Goal: Task Accomplishment & Management: Complete application form

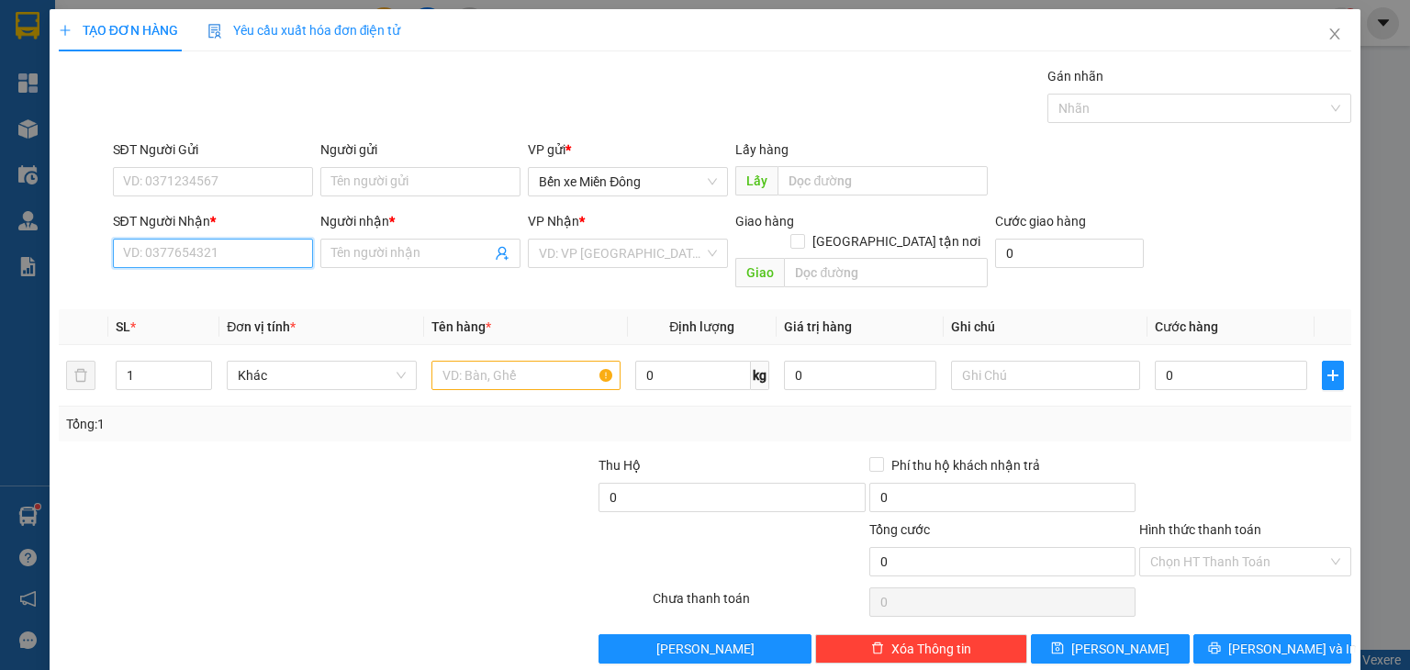
click at [201, 252] on input "SĐT Người Nhận *" at bounding box center [213, 253] width 200 height 29
click at [224, 285] on div "0798444989 - [GEOGRAPHIC_DATA]" at bounding box center [225, 289] width 207 height 20
type input "0798444989"
type input "hùng sơn"
type input "0798444989"
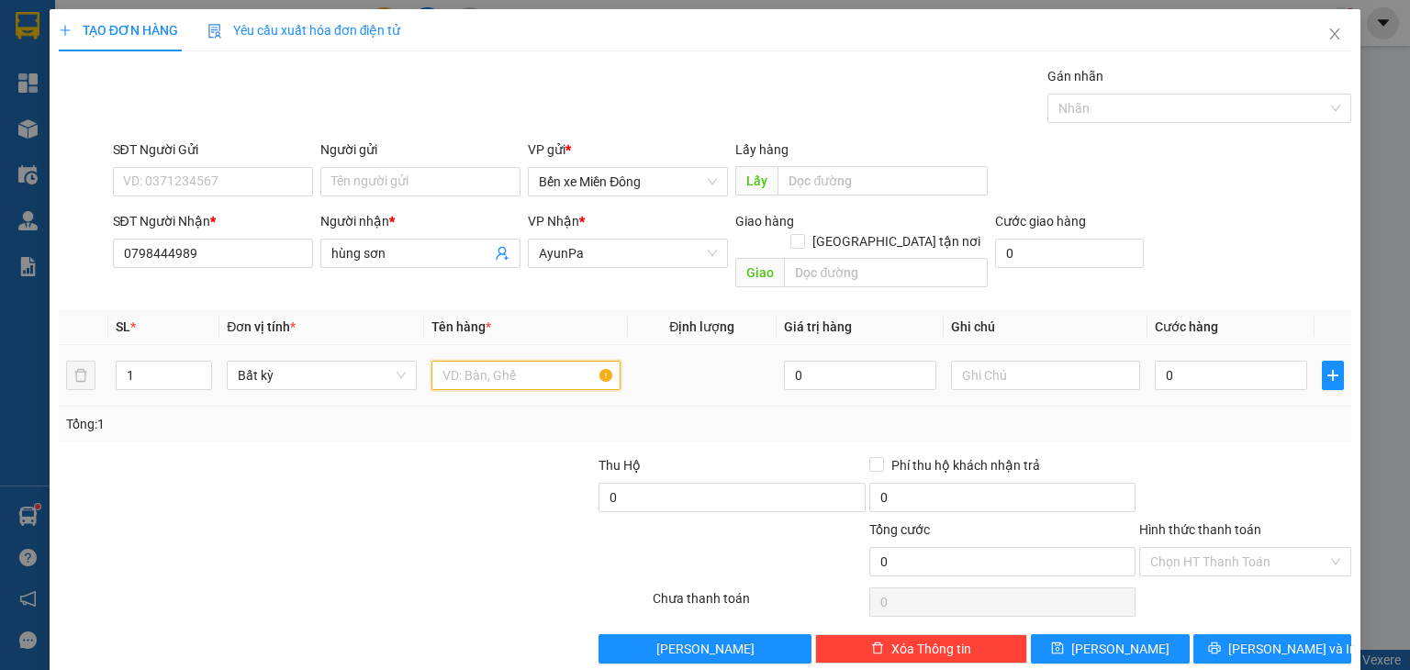
click at [478, 361] on input "text" at bounding box center [525, 375] width 189 height 29
type input "TUI"
click at [1191, 361] on input "0" at bounding box center [1231, 375] width 152 height 29
type input "005"
type input "5"
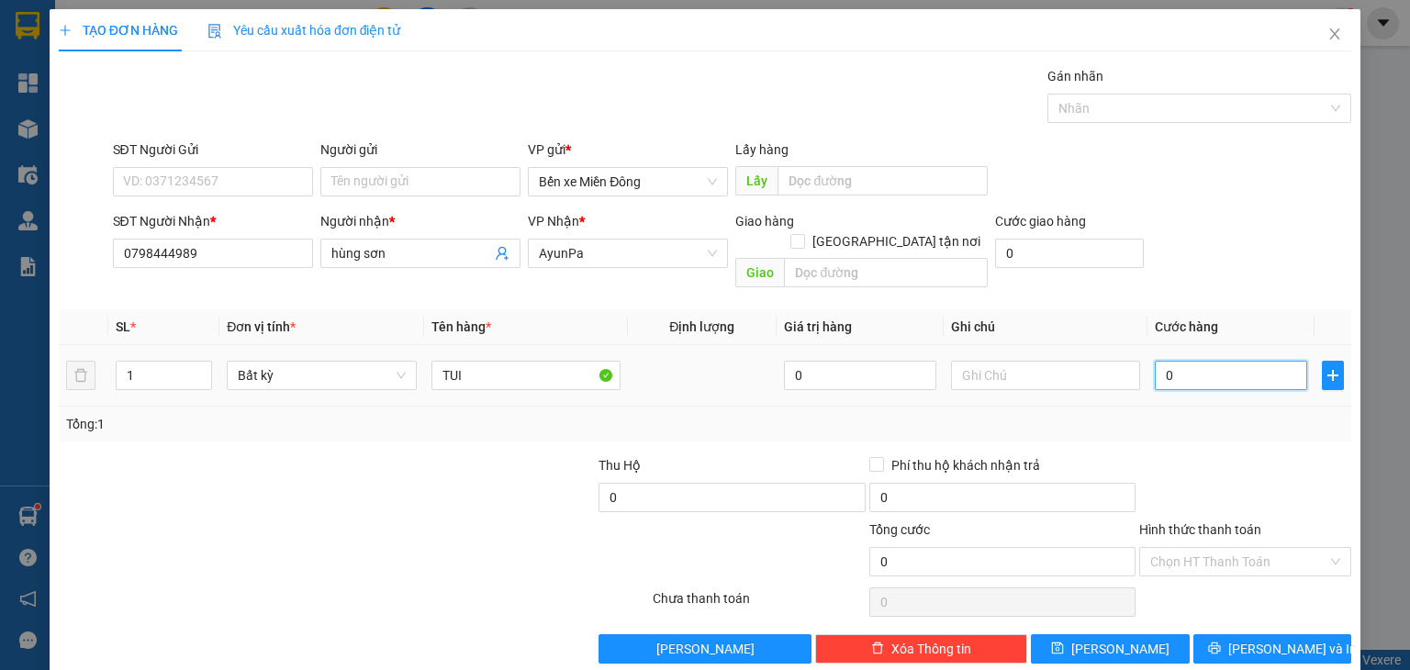
type input "5"
type input "0.050"
type input "50"
type input "50.000"
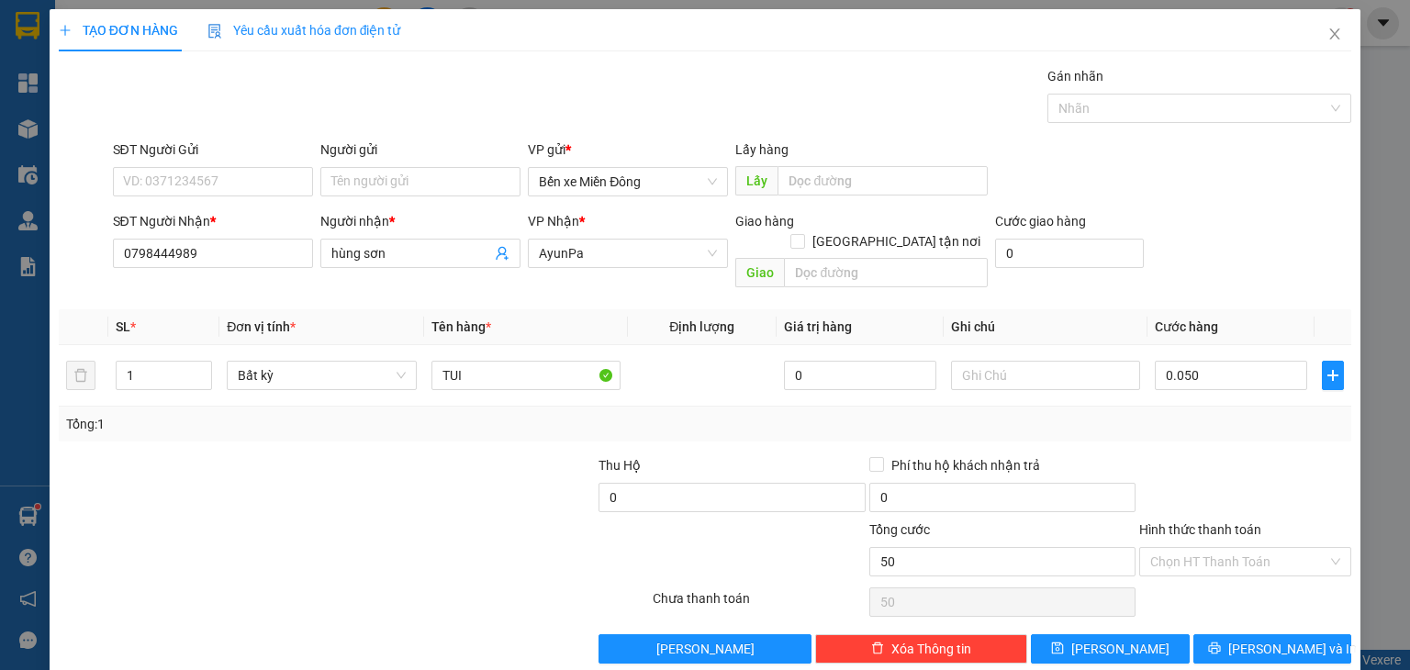
type input "50.000"
click at [1283, 639] on span "[PERSON_NAME] và In" at bounding box center [1292, 649] width 129 height 20
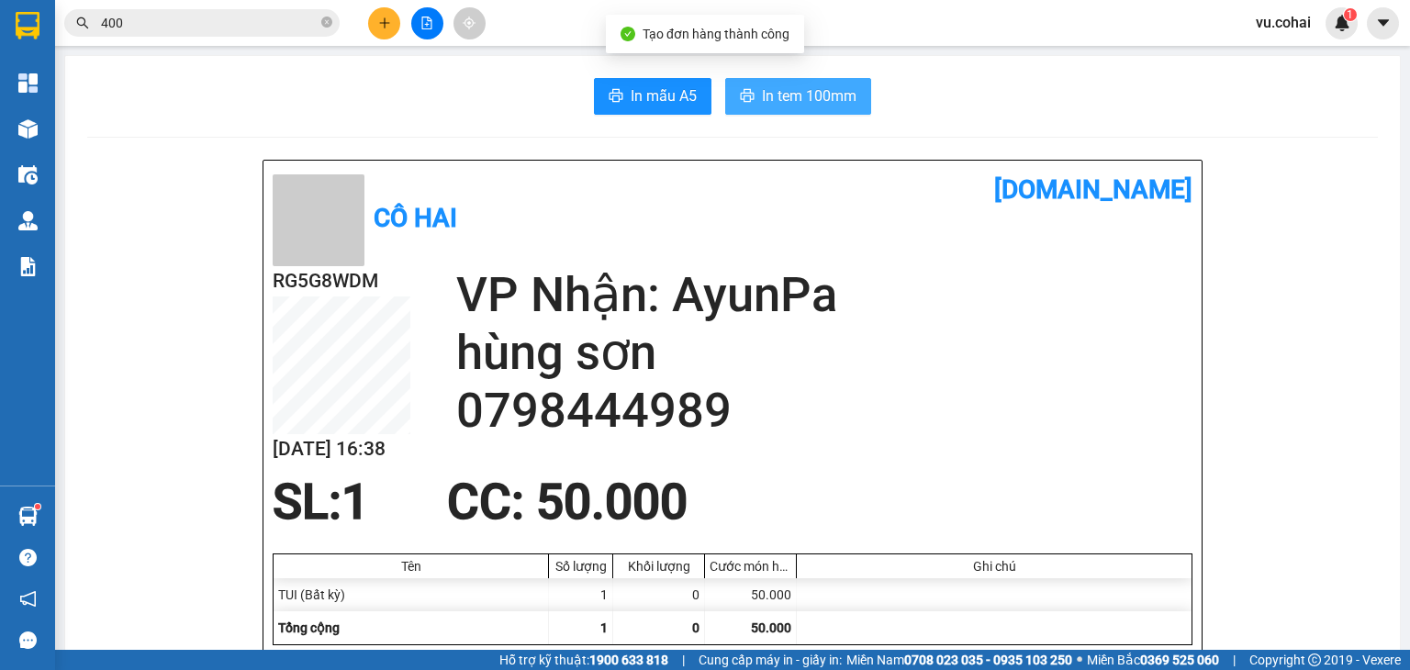
click at [837, 100] on span "In tem 100mm" at bounding box center [809, 95] width 95 height 23
